Goal: Task Accomplishment & Management: Use online tool/utility

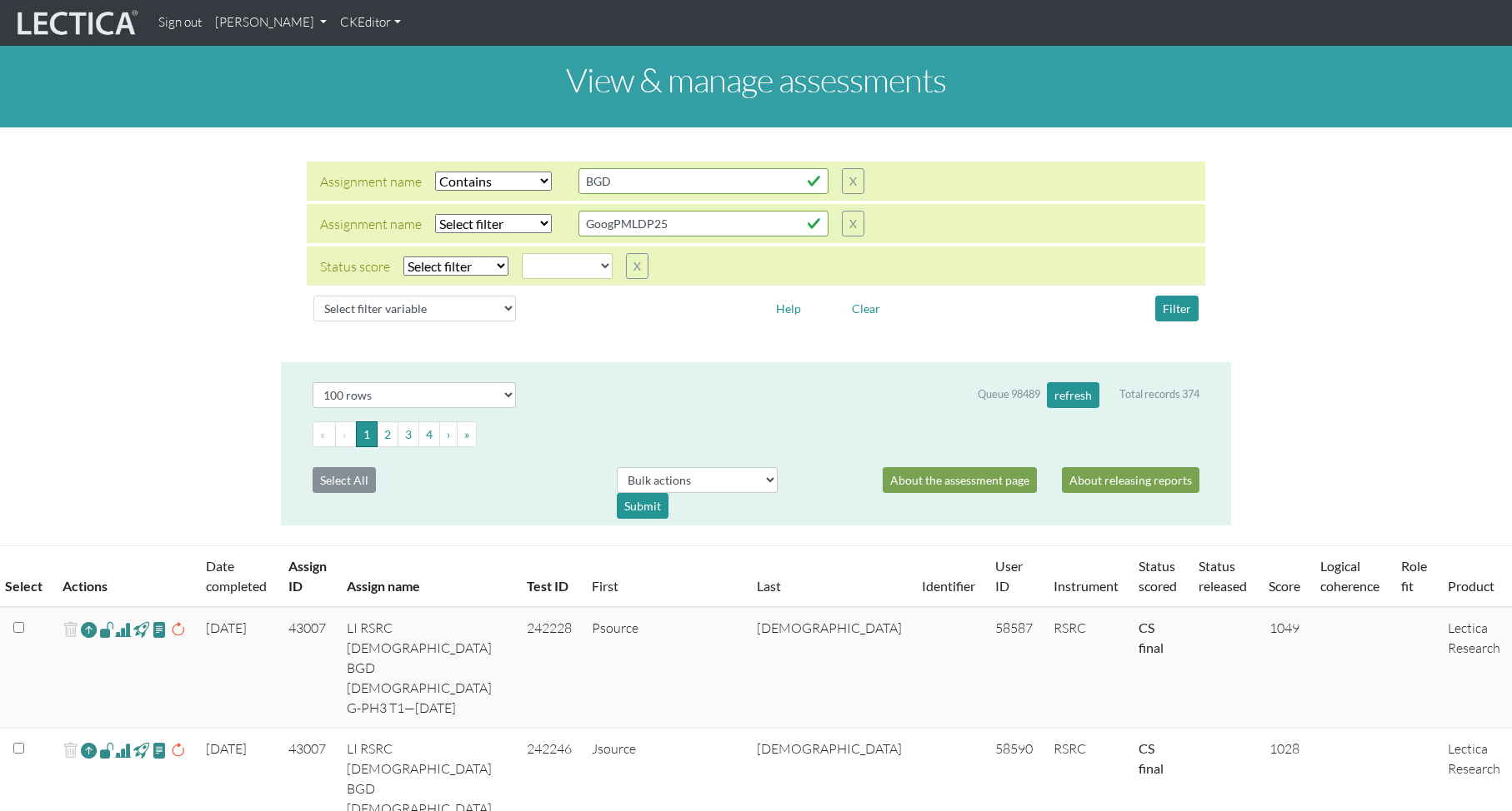
select select "icontains"
select select
select select "100"
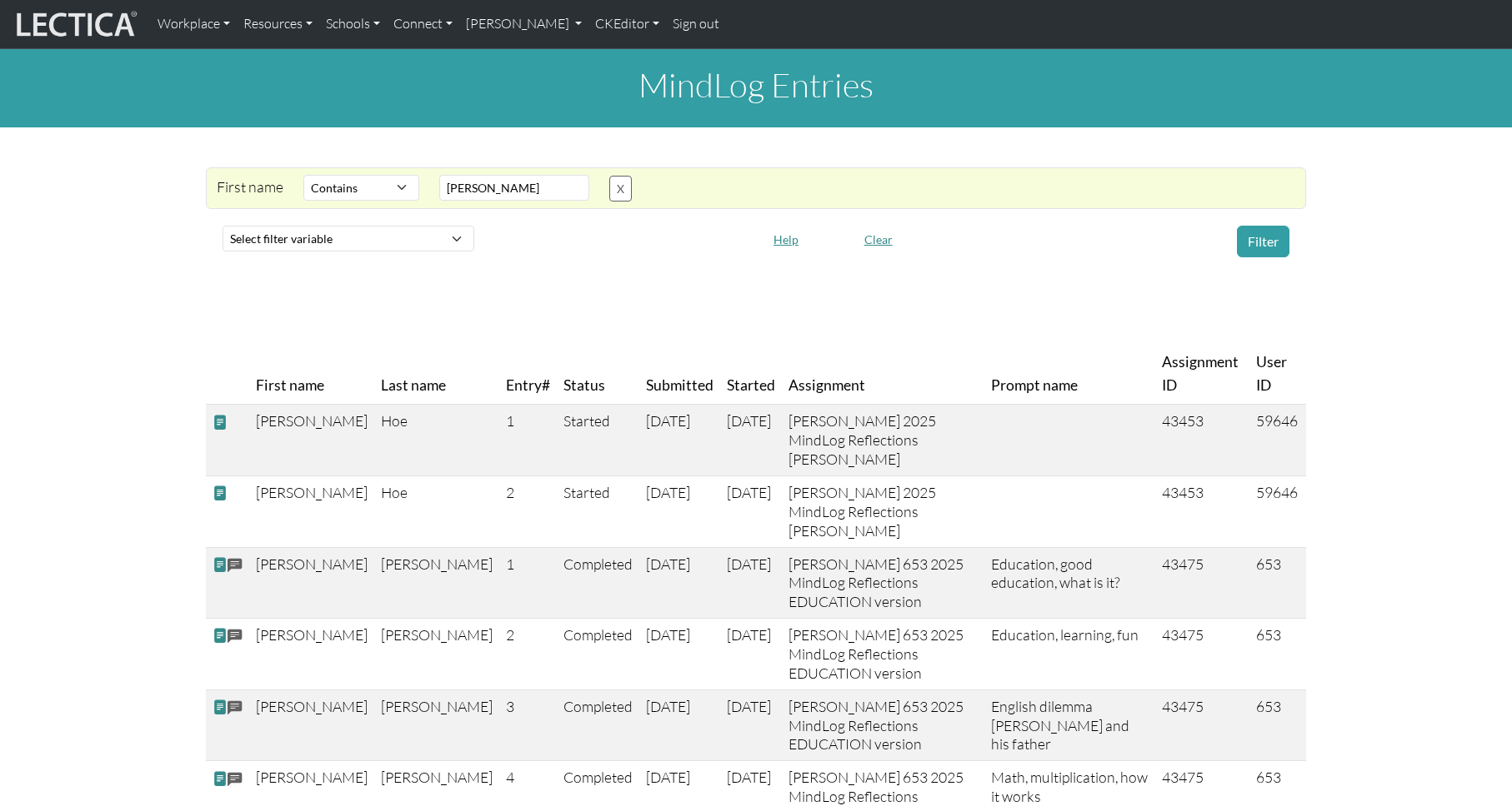
select select "icontains"
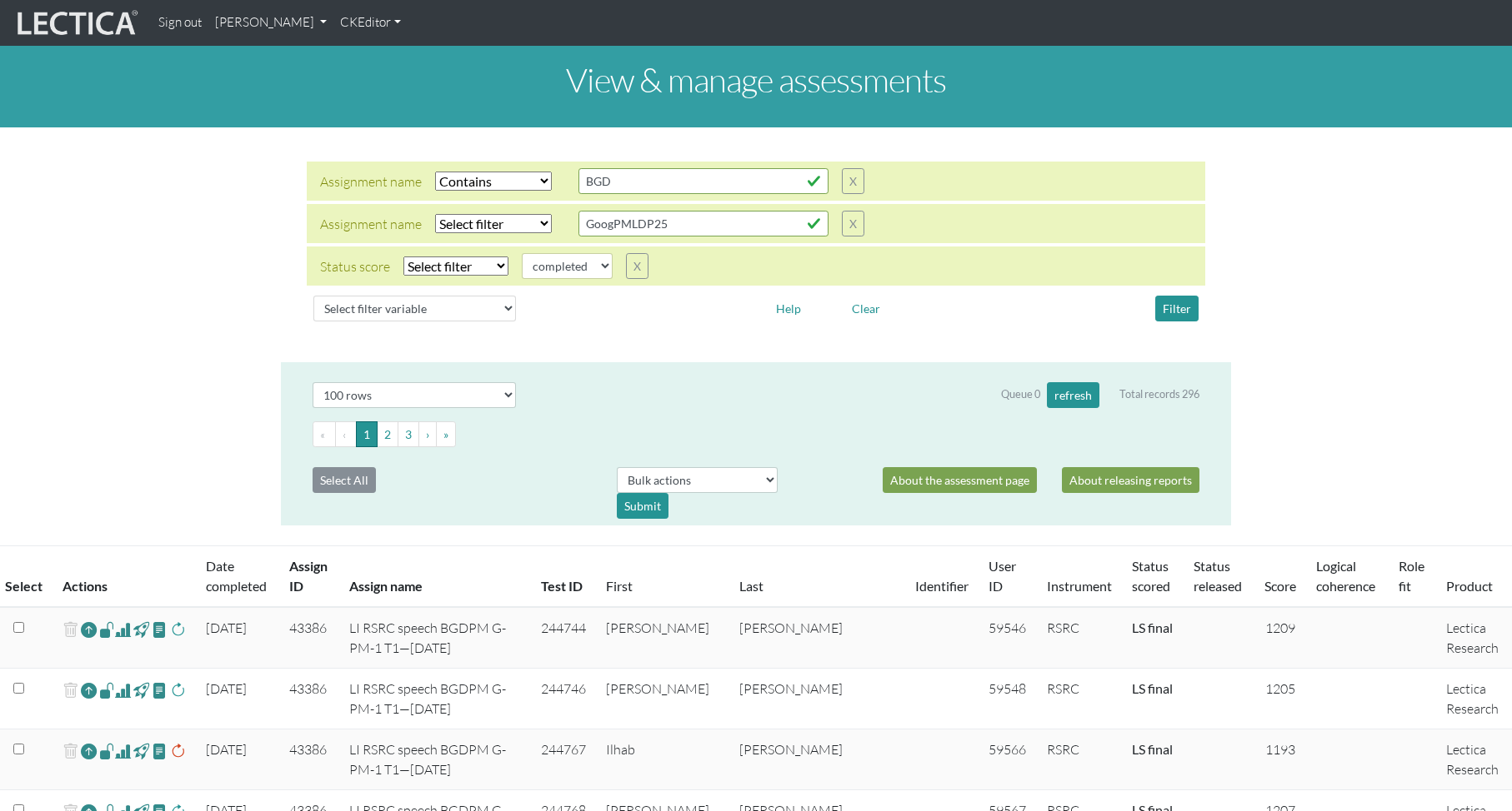
select select "icontains"
select select
select select "100"
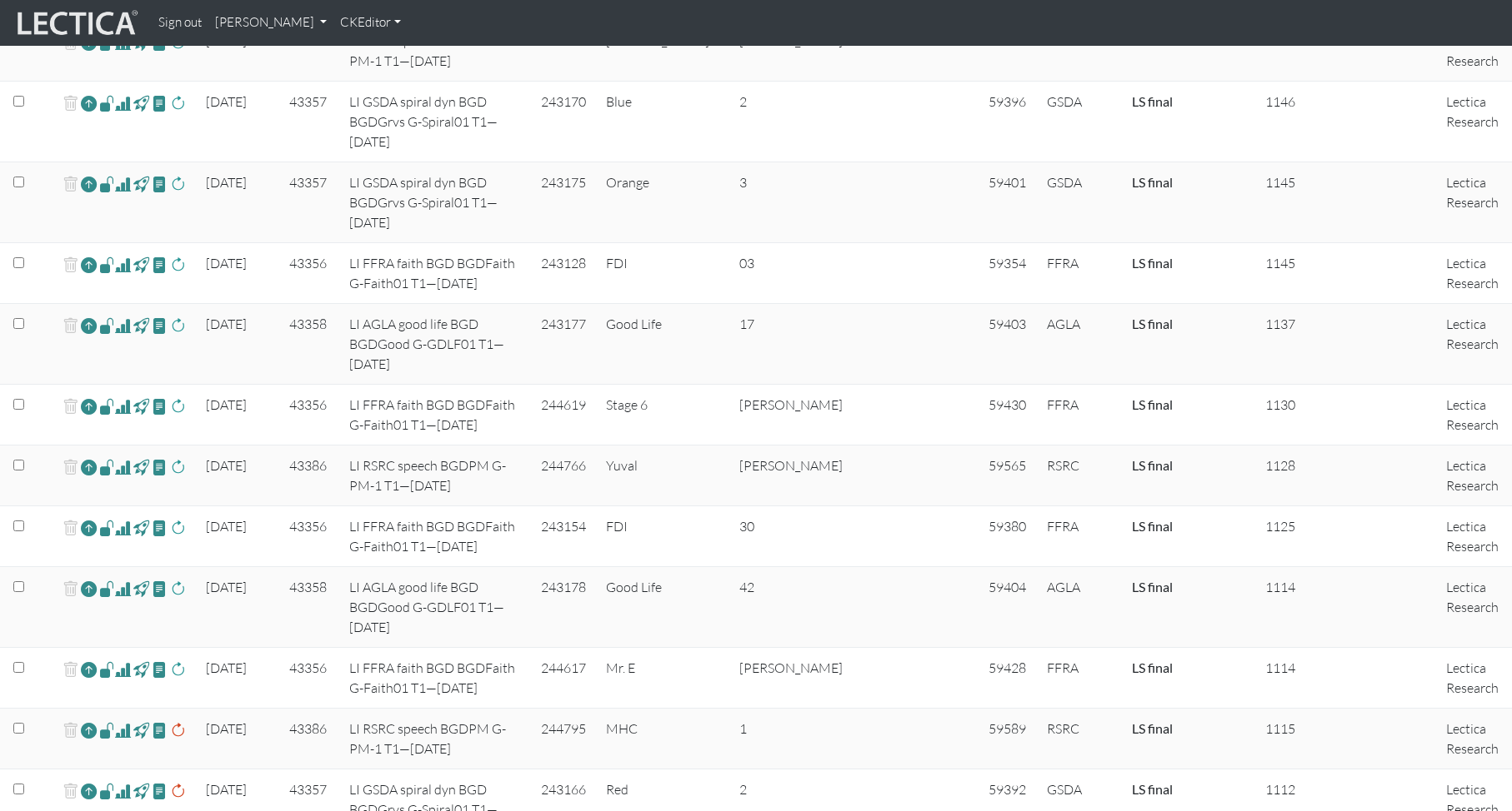
scroll to position [1982, 0]
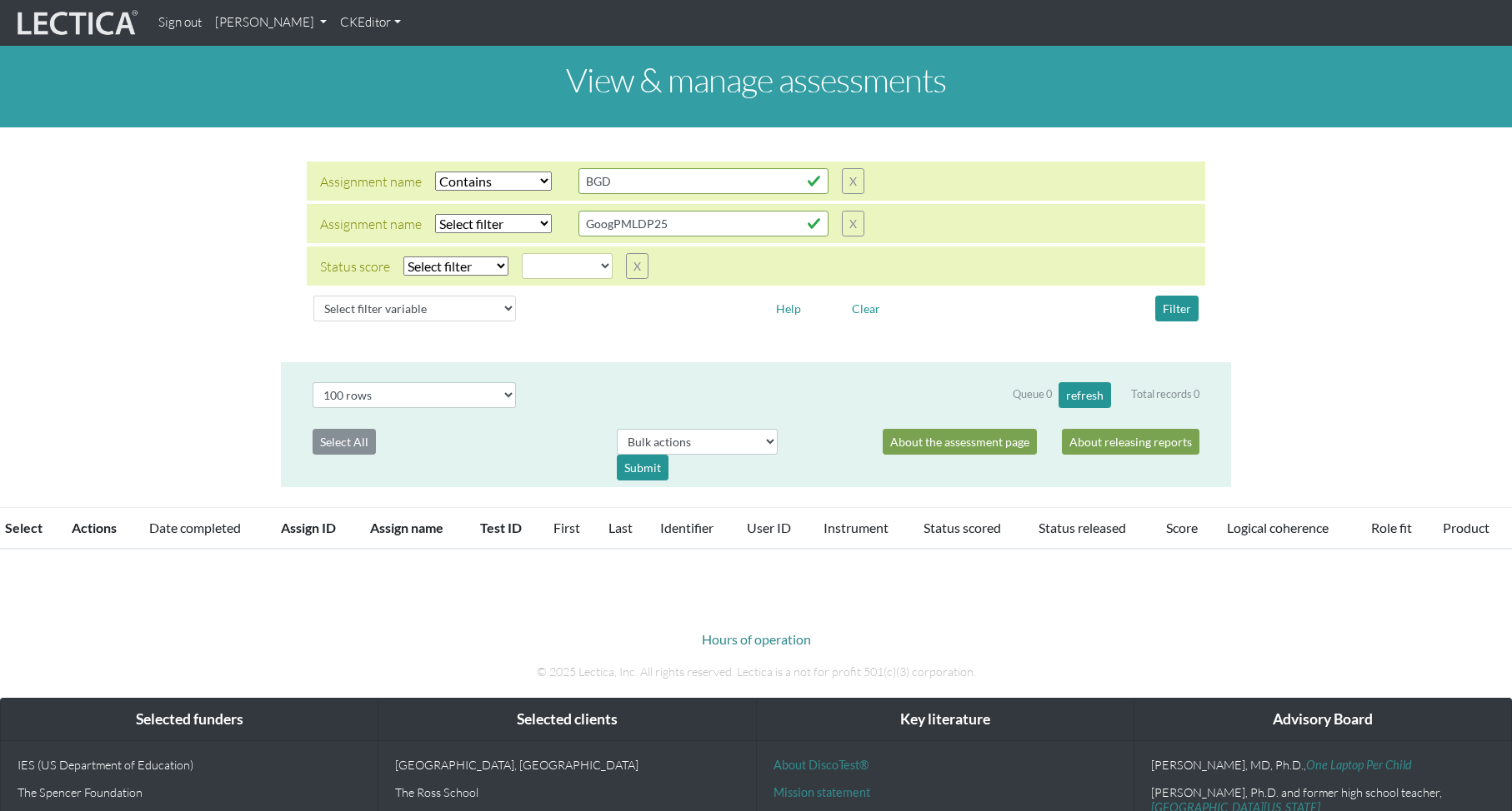
select select "icontains"
select select
select select "100"
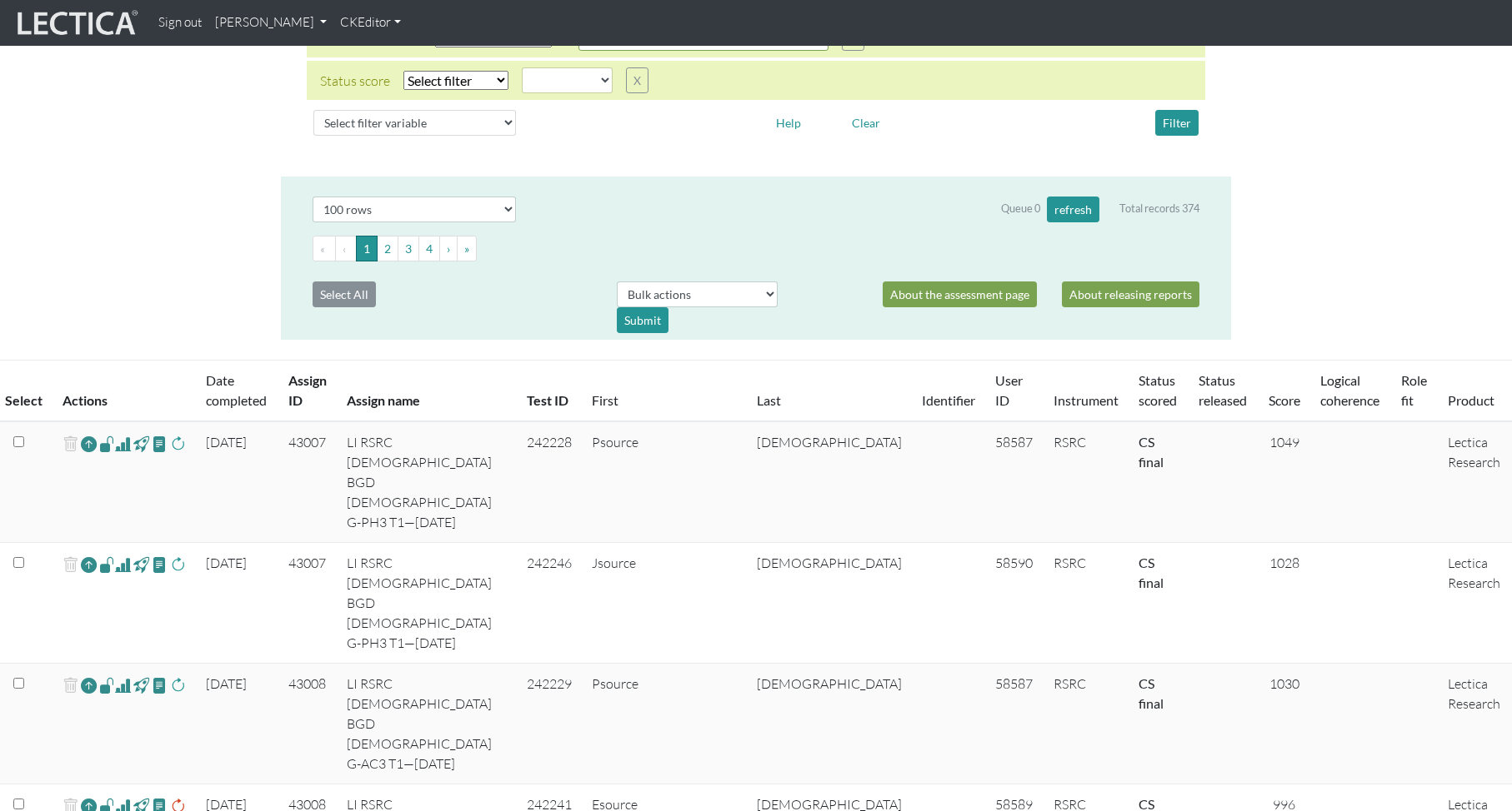
click at [312, 406] on th "Assign ID" at bounding box center [307, 391] width 59 height 61
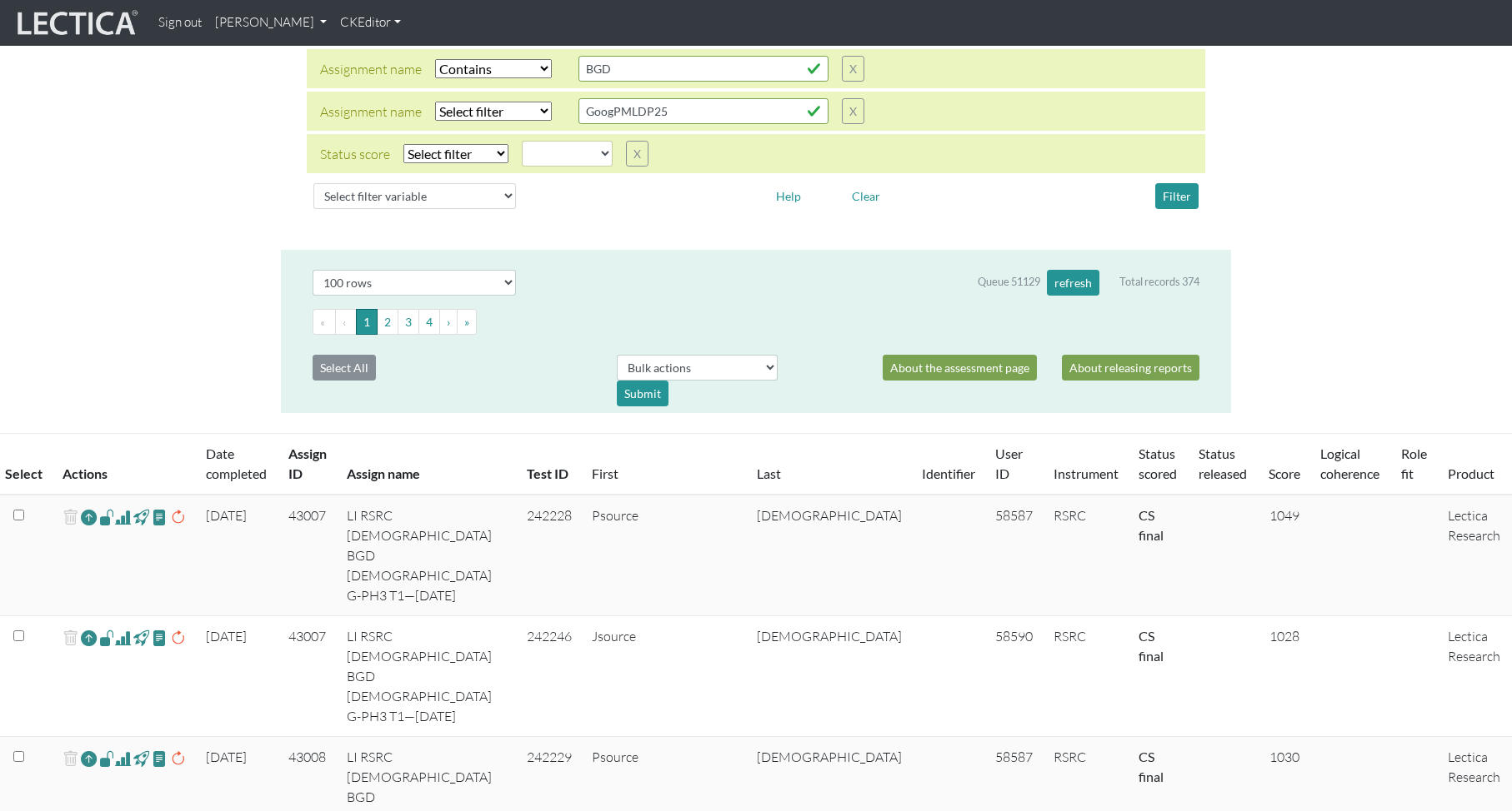
scroll to position [114, 0]
click at [316, 457] on th "Assign ID" at bounding box center [307, 463] width 59 height 61
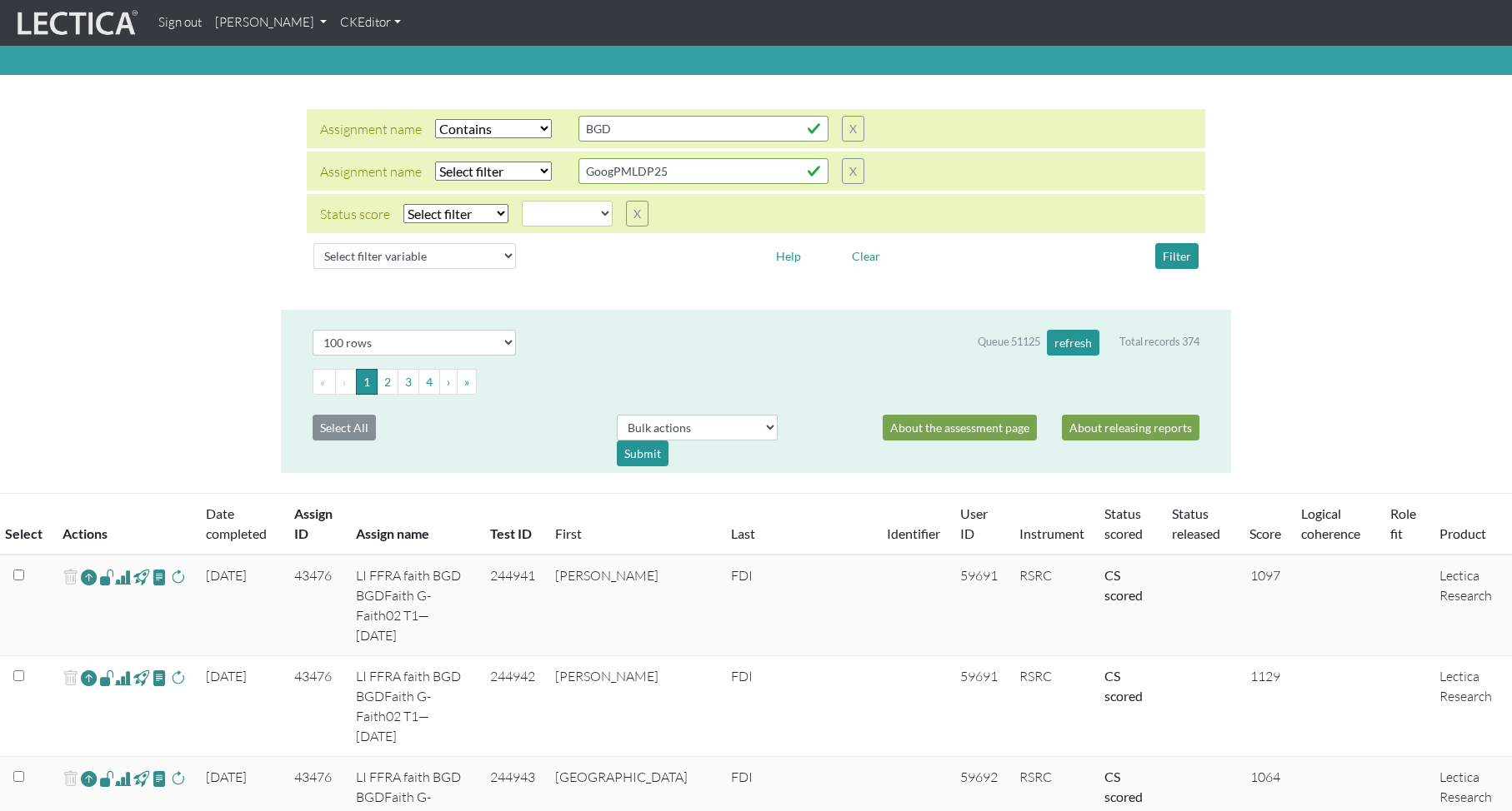
scroll to position [56, 0]
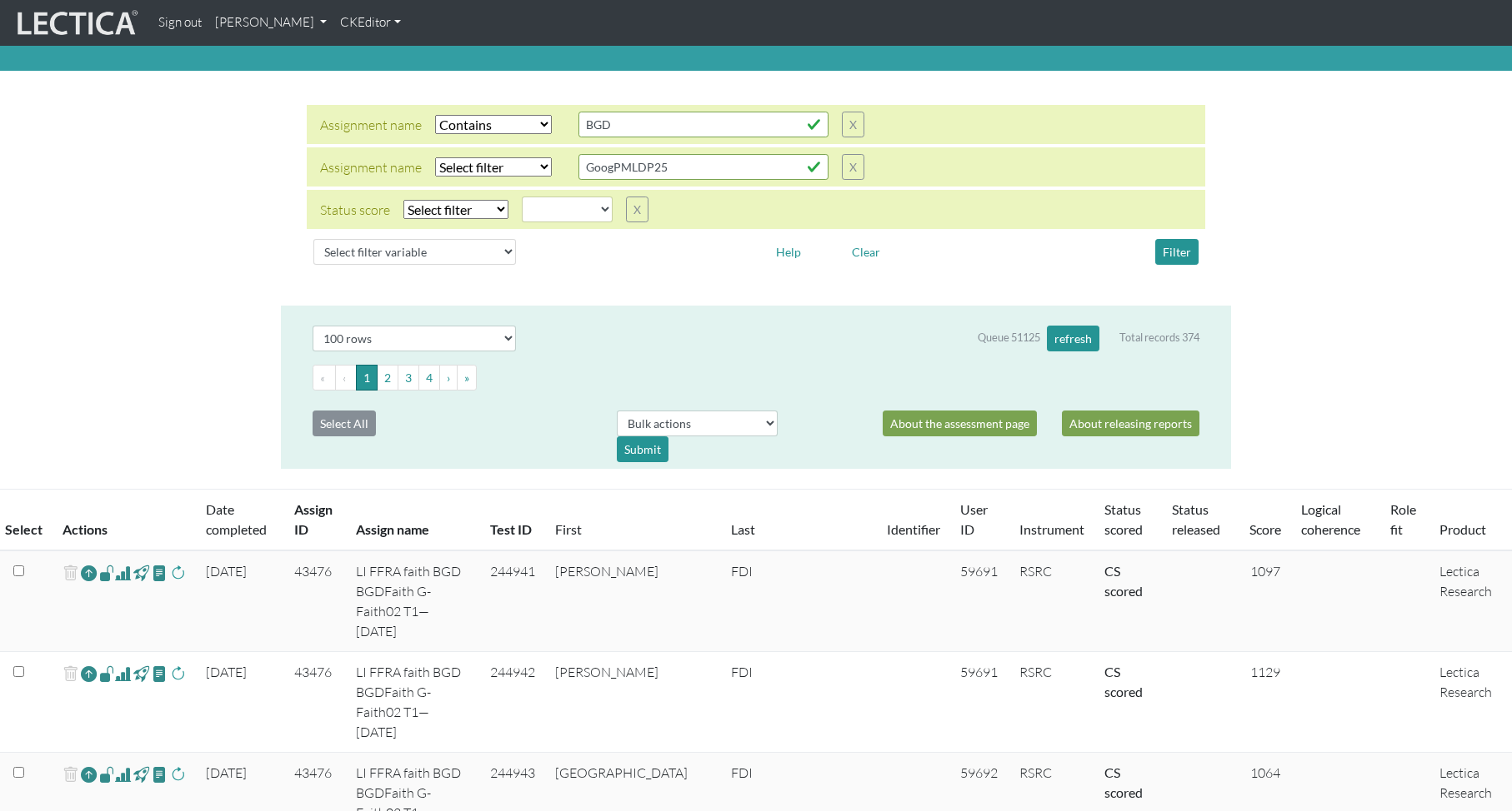
click at [393, 527] on th "Assign name" at bounding box center [413, 520] width 134 height 61
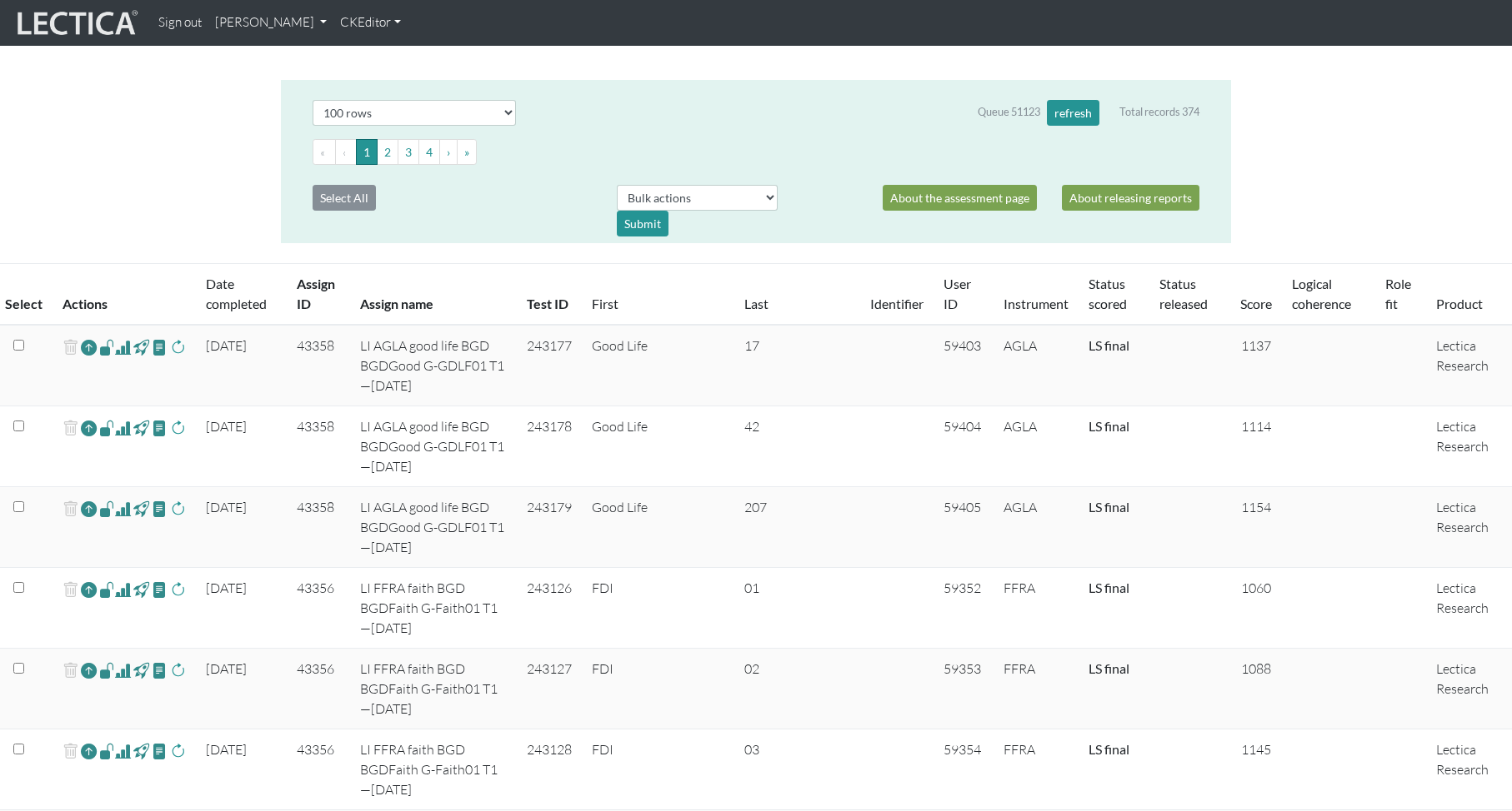
scroll to position [0, 0]
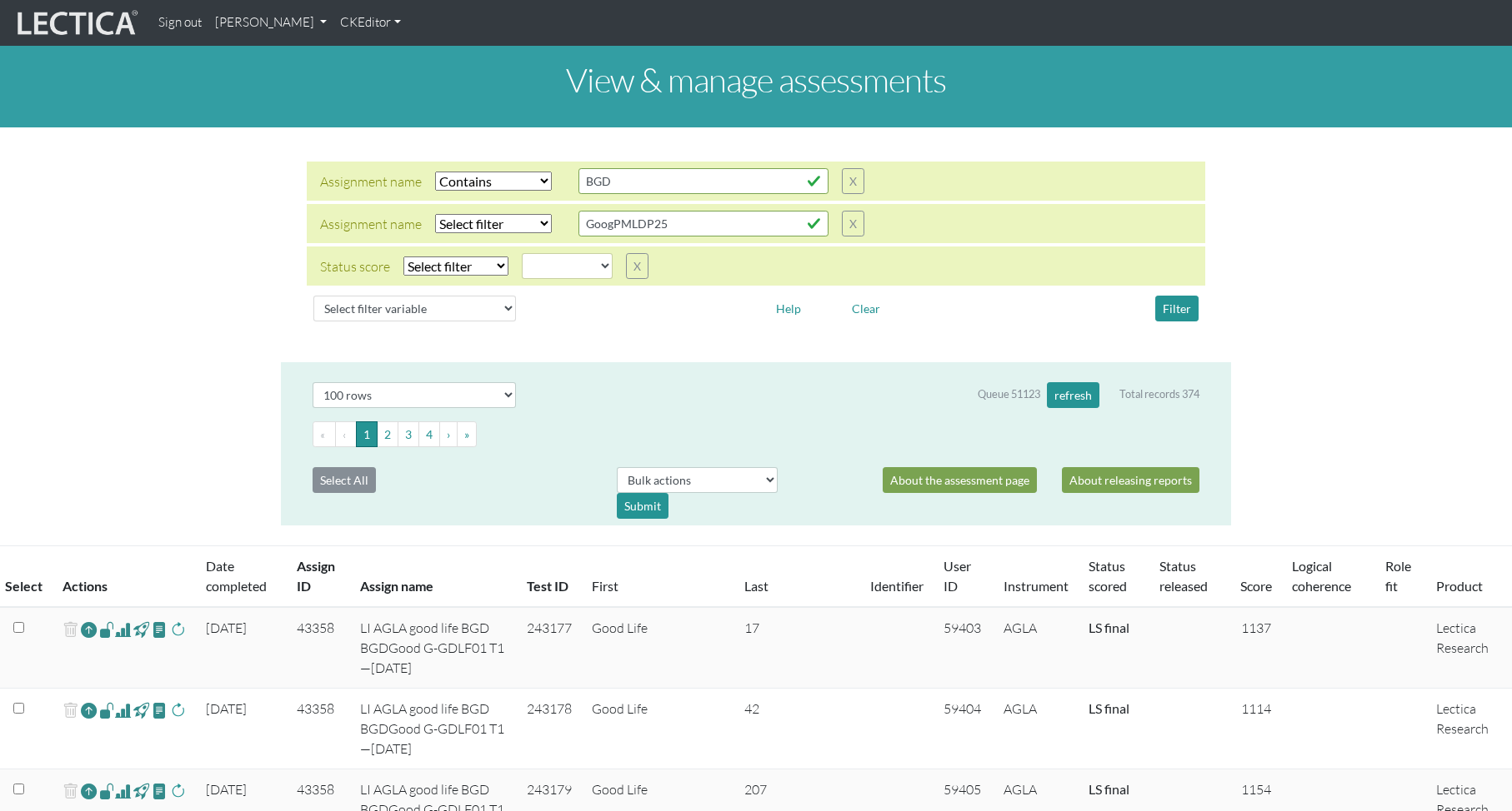
click at [452, 264] on select "Select filter Equals Does not equal" at bounding box center [456, 266] width 105 height 19
select select "iexact"
click at [404, 257] on select "Select filter Equals Does not equal" at bounding box center [456, 266] width 105 height 19
click at [562, 264] on select "created finalized_cs finalized_ls finalized_ss scored_cs started unscorable" at bounding box center [566, 265] width 90 height 26
select select "scored_cs"
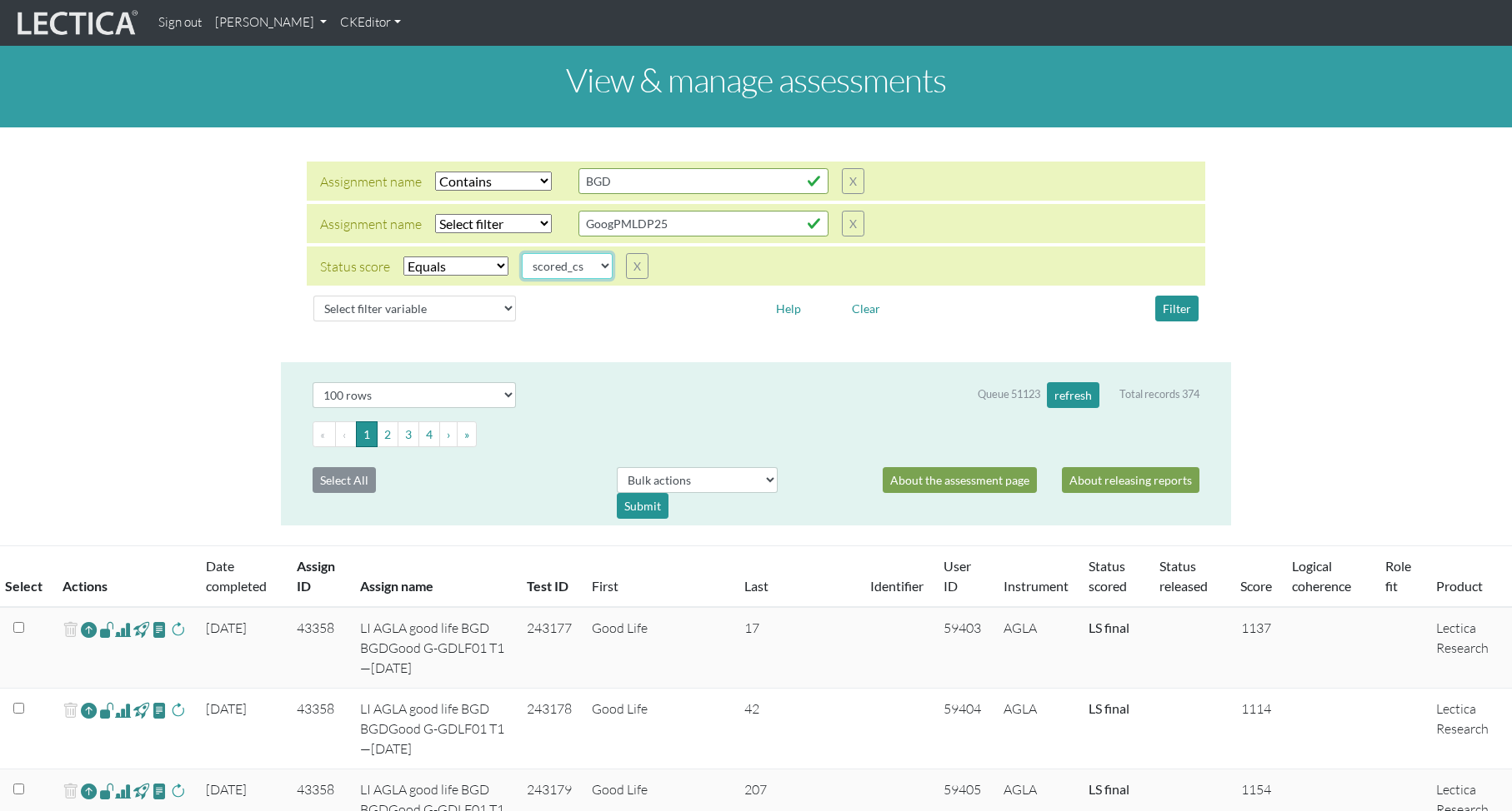
click at [522, 253] on select "created finalized_cs finalized_ls finalized_ss scored_cs started unscorable" at bounding box center [566, 265] width 90 height 26
click at [1176, 306] on button "Filter" at bounding box center [1176, 308] width 44 height 26
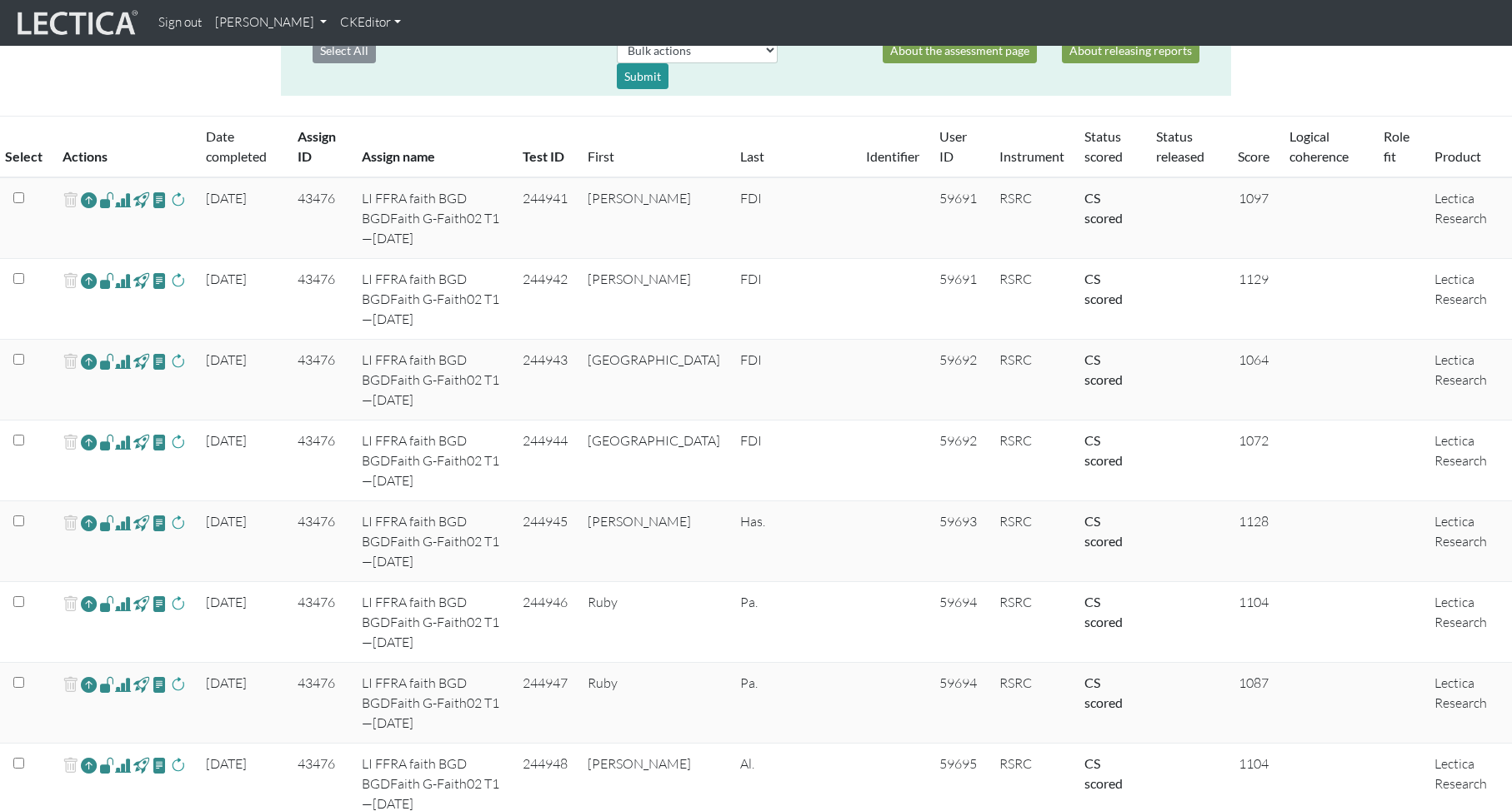
scroll to position [397, 0]
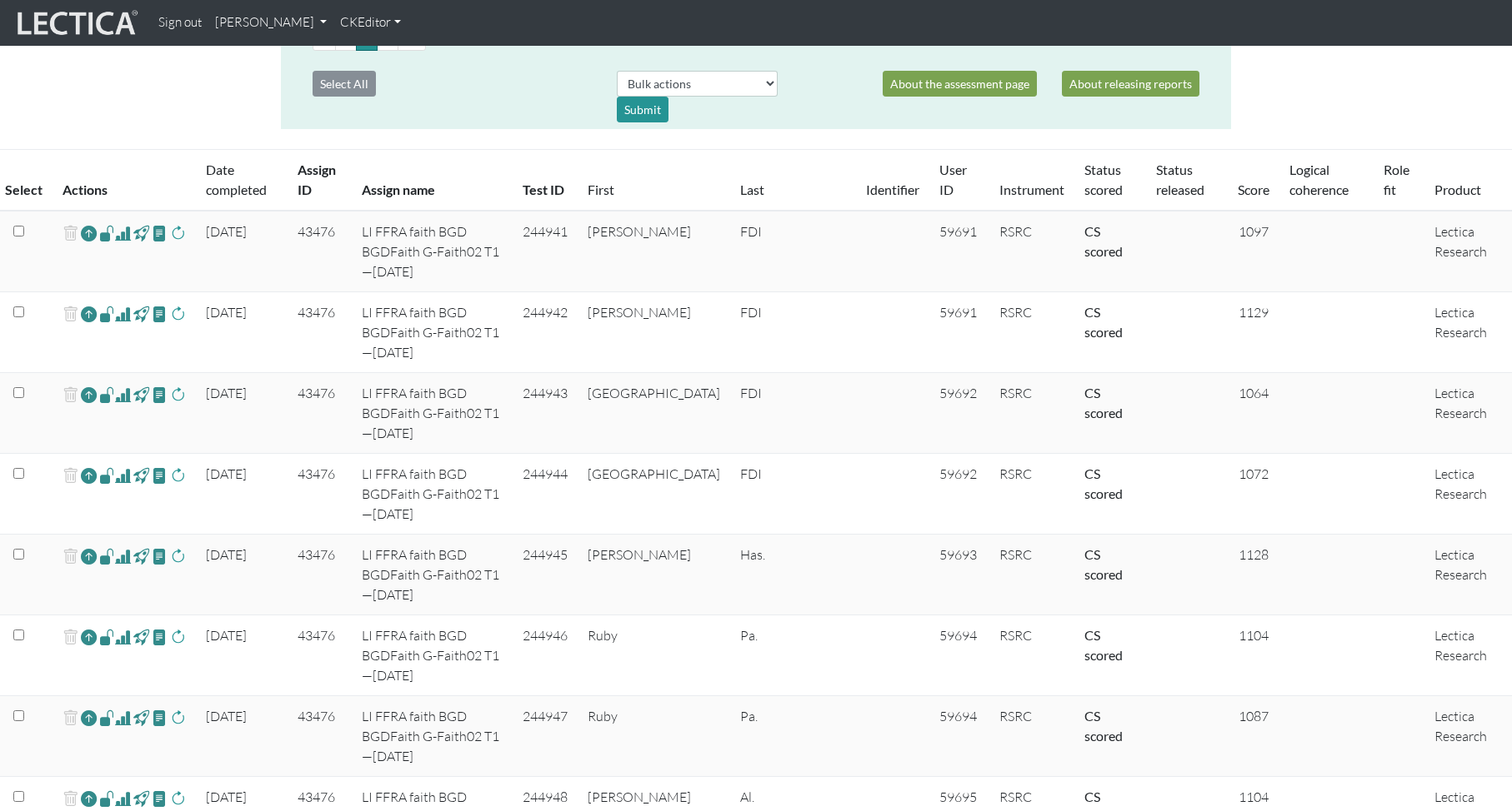
click at [121, 236] on span at bounding box center [123, 233] width 16 height 20
